Goal: Transaction & Acquisition: Purchase product/service

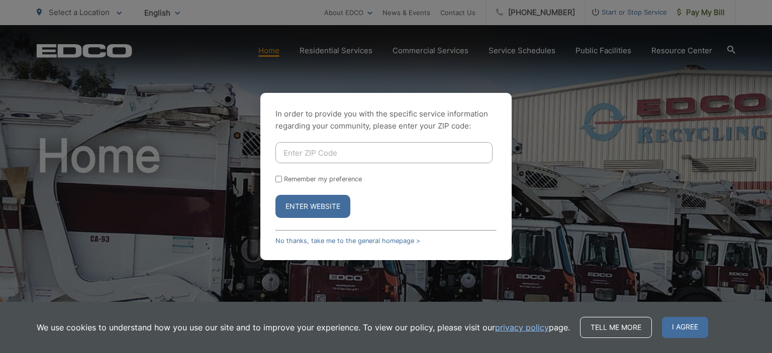
click at [380, 156] on input "Enter ZIP Code" at bounding box center [383, 152] width 217 height 21
type input "92069"
click at [275, 195] on button "Enter Website" at bounding box center [312, 206] width 75 height 23
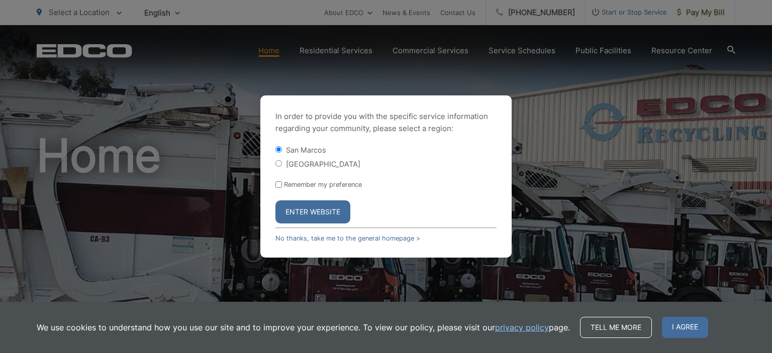
click at [331, 207] on button "Enter Website" at bounding box center [312, 211] width 75 height 23
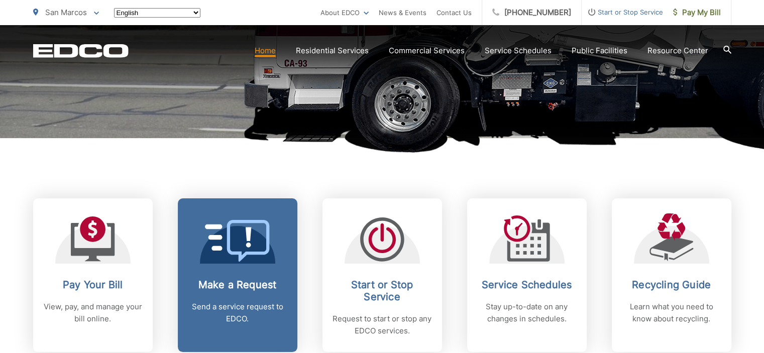
scroll to position [352, 0]
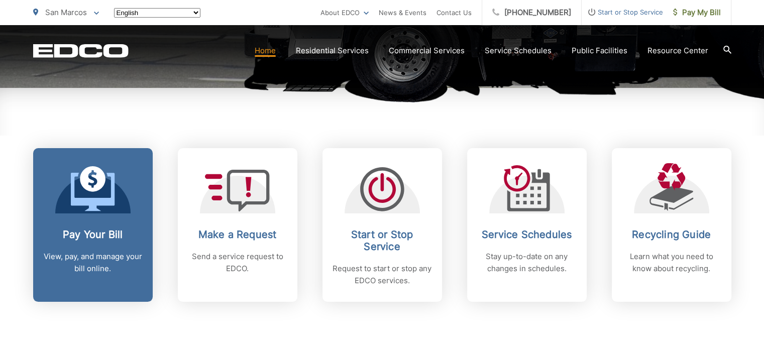
click at [98, 234] on h2 "Pay Your Bill" at bounding box center [92, 235] width 99 height 12
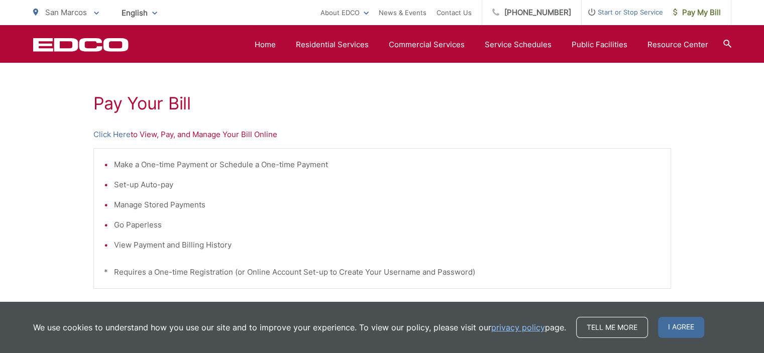
scroll to position [151, 0]
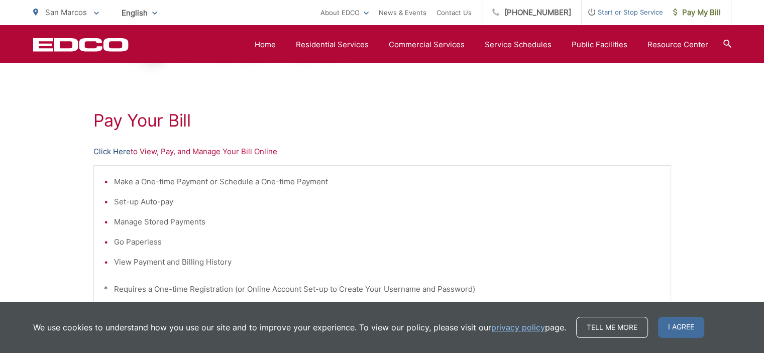
click at [115, 146] on link "Click Here" at bounding box center [111, 152] width 37 height 12
